Goal: Entertainment & Leisure: Consume media (video, audio)

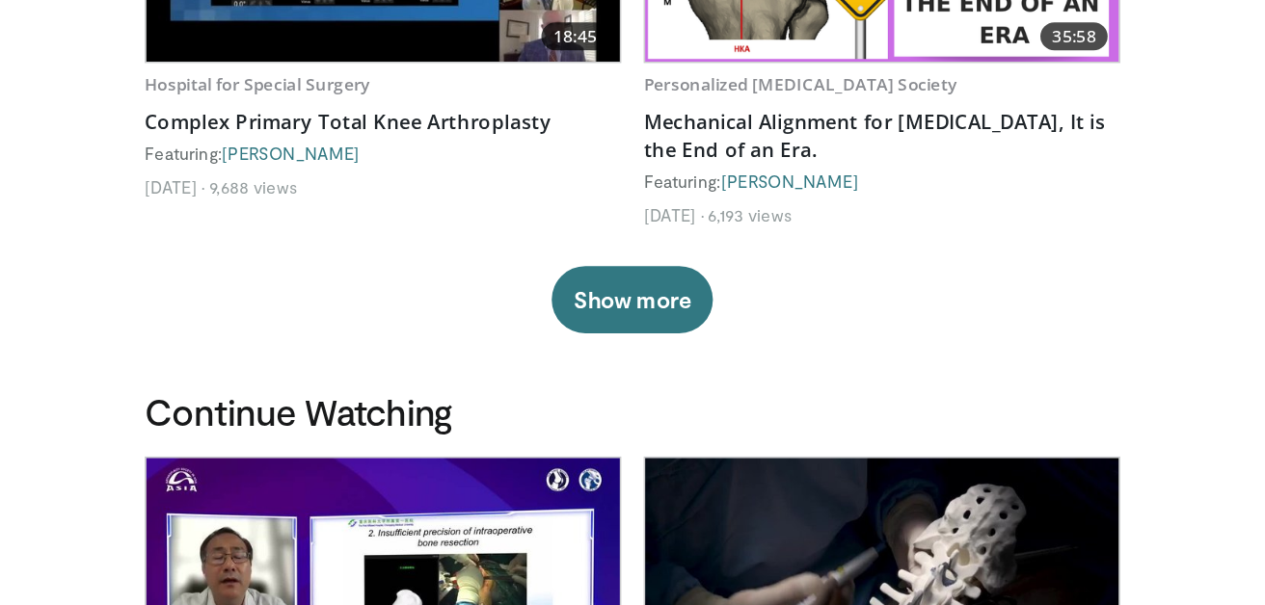
scroll to position [367, 0]
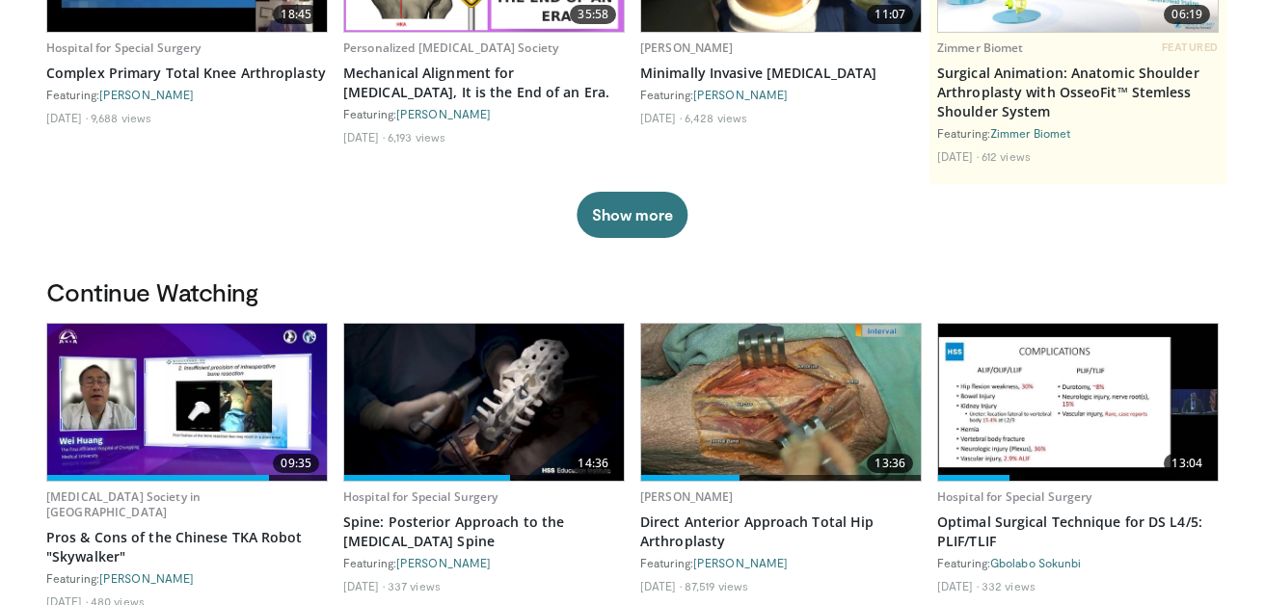
click at [715, 392] on img at bounding box center [781, 402] width 280 height 157
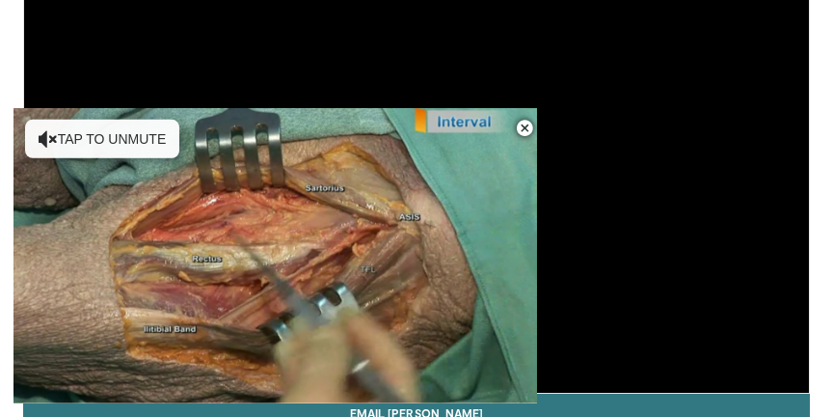
scroll to position [104, 0]
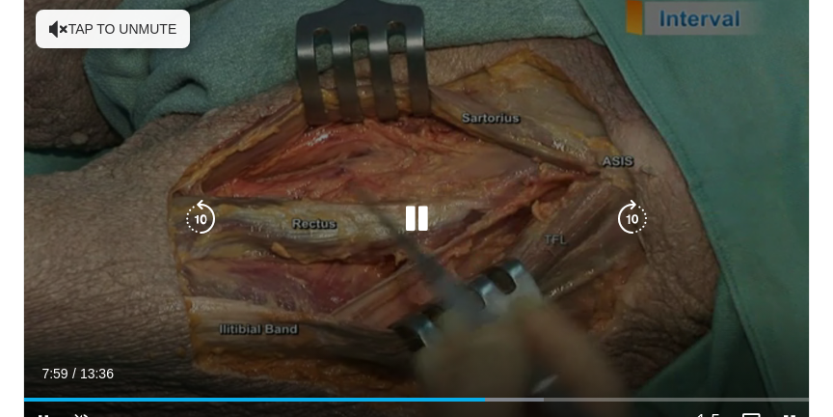
click at [419, 217] on icon "Video Player" at bounding box center [416, 219] width 39 height 39
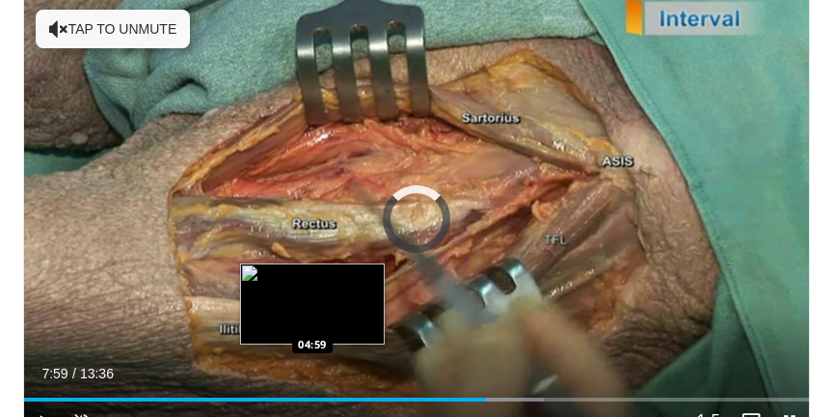
click at [312, 401] on div "Loaded : 66.24% 07:59 04:59" at bounding box center [416, 399] width 785 height 4
